Goal: Information Seeking & Learning: Learn about a topic

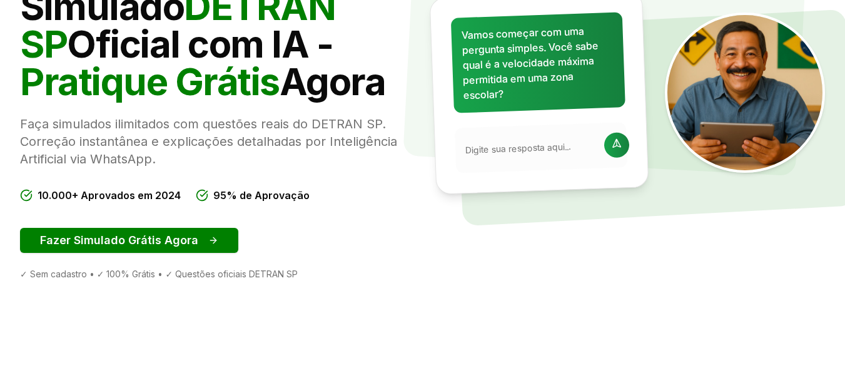
scroll to position [188, 0]
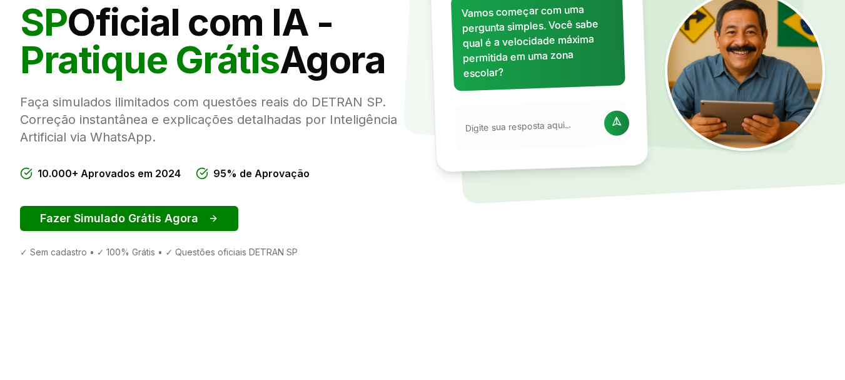
click at [167, 203] on div "Oficial • Atualizado 2025 • Com Gabarito Simulado DETRAN SP Oficial com IA - Pr…" at bounding box center [216, 95] width 393 height 325
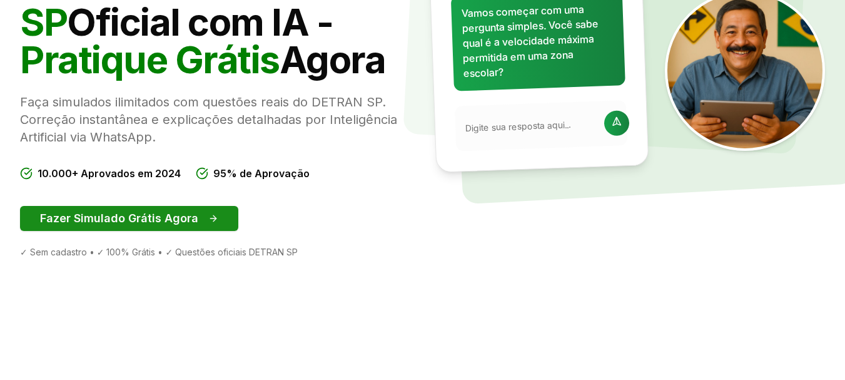
click at [166, 214] on button "Fazer Simulado Grátis Agora" at bounding box center [129, 218] width 218 height 25
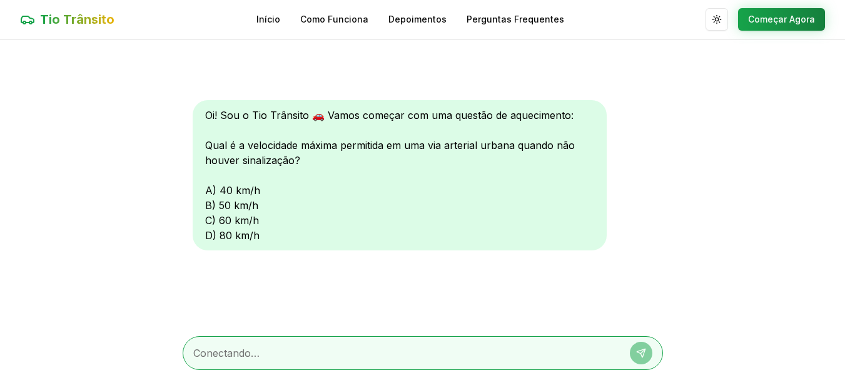
scroll to position [1, 0]
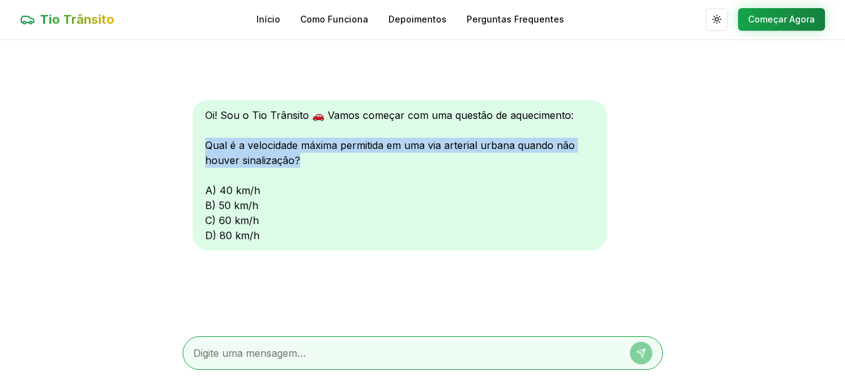
drag, startPoint x: 303, startPoint y: 154, endPoint x: 197, endPoint y: 143, distance: 107.0
click at [197, 143] on div "Oi! Sou o Tio Trânsito 🚗 Vamos começar com uma questão de aquecimento: Qual é a…" at bounding box center [400, 175] width 414 height 150
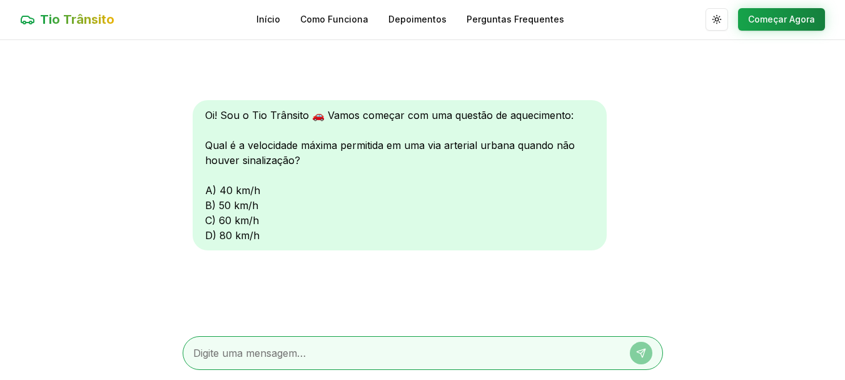
click at [210, 219] on div "Oi! Sou o Tio Trânsito 🚗 Vamos começar com uma questão de aquecimento: Qual é a…" at bounding box center [400, 175] width 414 height 150
click at [255, 350] on textarea at bounding box center [405, 352] width 424 height 15
type textarea "c"
click at [260, 353] on textarea at bounding box center [405, 352] width 424 height 15
type textarea "C"
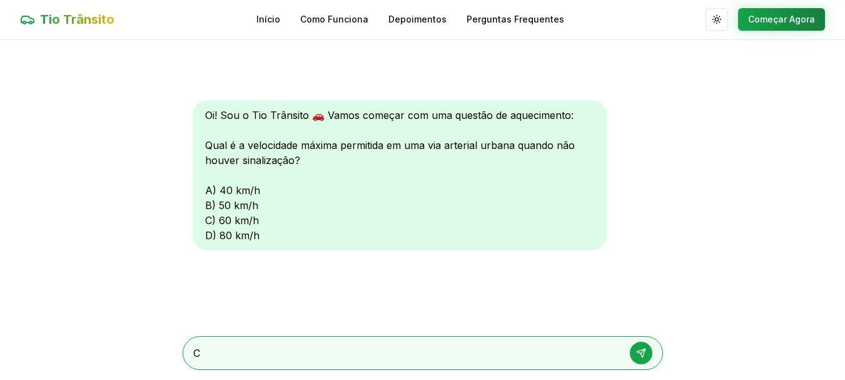
click at [640, 361] on button at bounding box center [641, 353] width 23 height 23
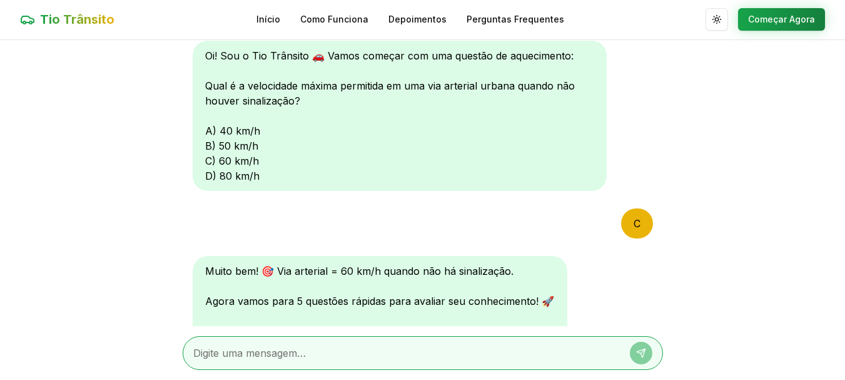
scroll to position [197, 0]
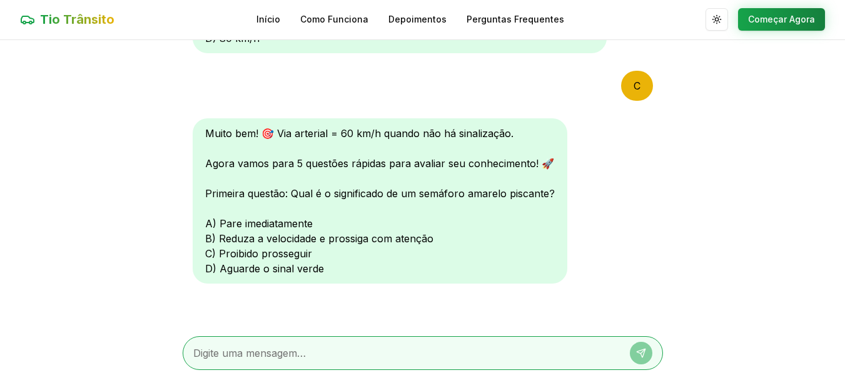
click at [287, 357] on textarea at bounding box center [405, 352] width 424 height 15
type textarea "B"
click at [643, 350] on icon at bounding box center [643, 350] width 4 height 4
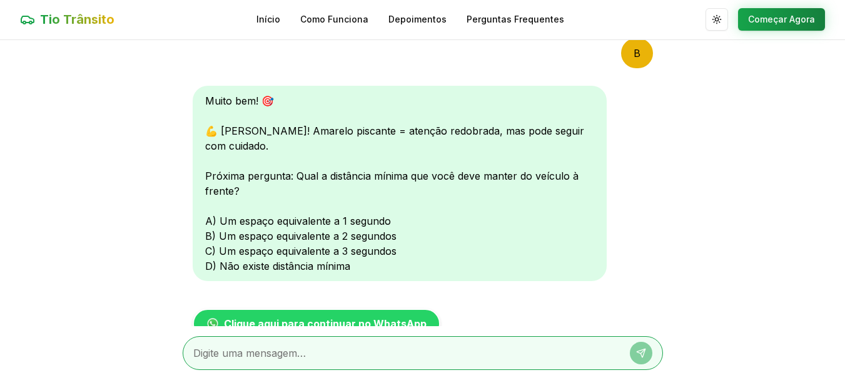
scroll to position [522, 0]
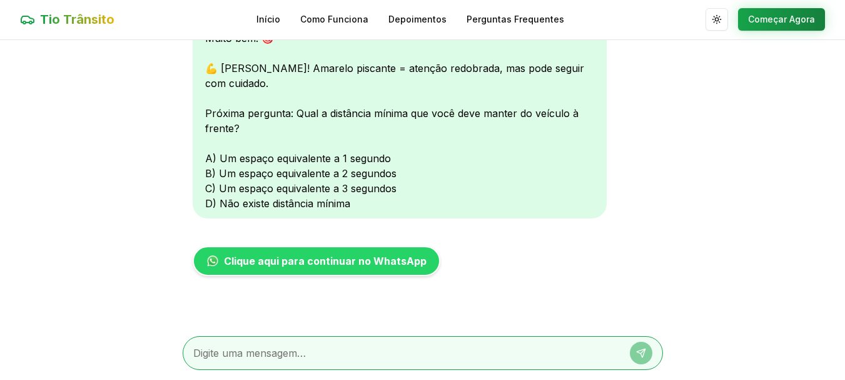
click at [320, 342] on div at bounding box center [423, 353] width 480 height 34
click at [327, 348] on textarea at bounding box center [405, 352] width 424 height 15
type textarea "C"
click at [650, 347] on button at bounding box center [641, 353] width 23 height 23
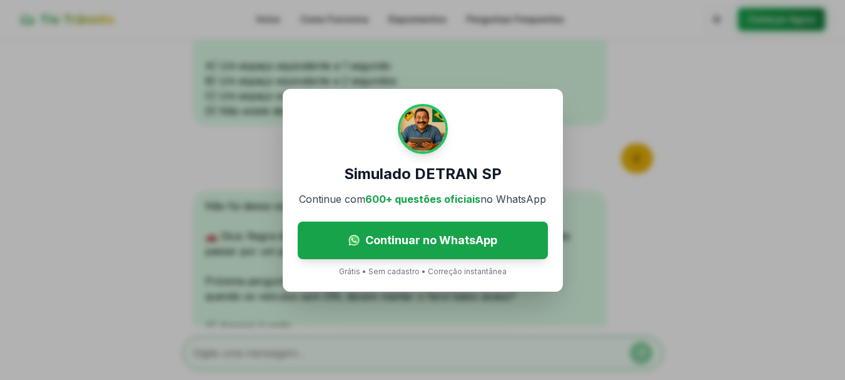
scroll to position [783, 0]
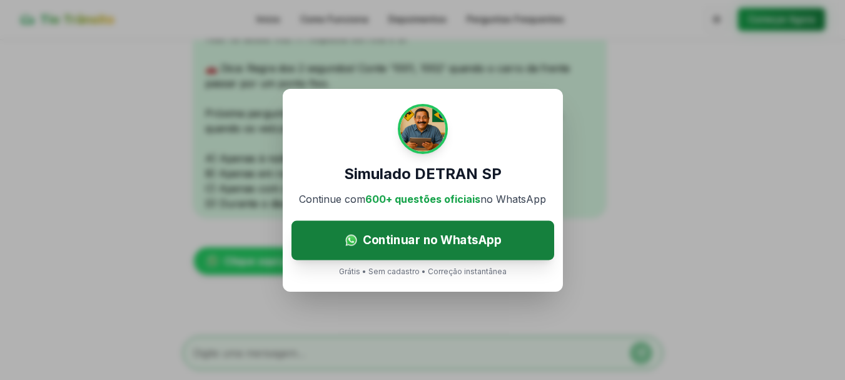
click at [424, 232] on span "Continuar no WhatsApp" at bounding box center [431, 240] width 139 height 18
